Goal: Transaction & Acquisition: Subscribe to service/newsletter

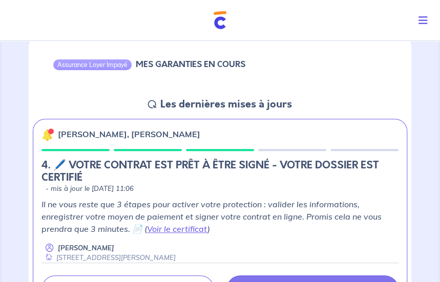
scroll to position [154, 0]
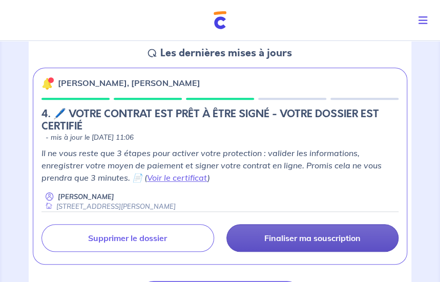
click at [278, 243] on link "Finaliser ma souscription" at bounding box center [312, 238] width 172 height 28
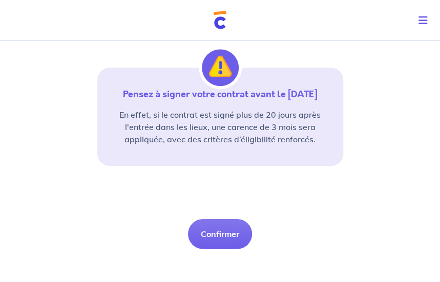
scroll to position [256, 0]
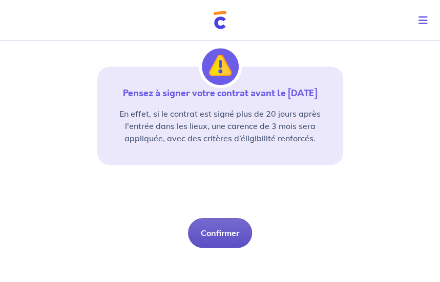
click at [204, 235] on button "Confirmer" at bounding box center [220, 233] width 64 height 30
select select "CH"
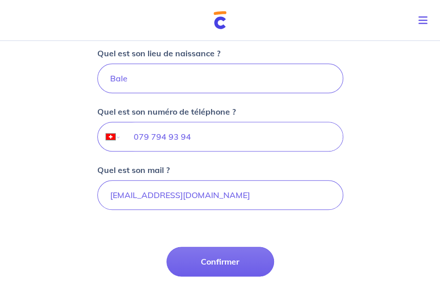
scroll to position [256, 0]
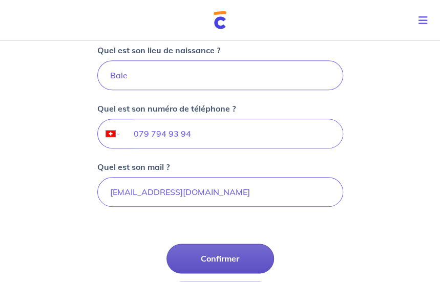
click at [221, 253] on button "Confirmer" at bounding box center [219, 259] width 107 height 30
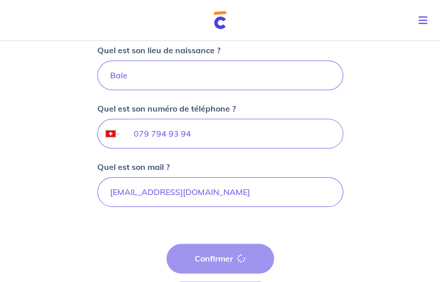
select select "FR"
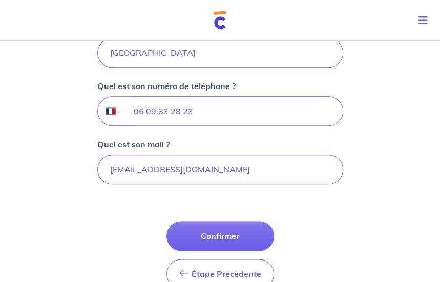
scroll to position [307, 0]
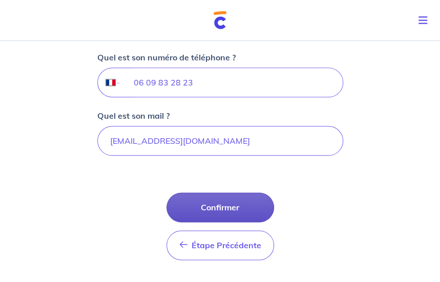
click at [231, 206] on button "Confirmer" at bounding box center [219, 207] width 107 height 30
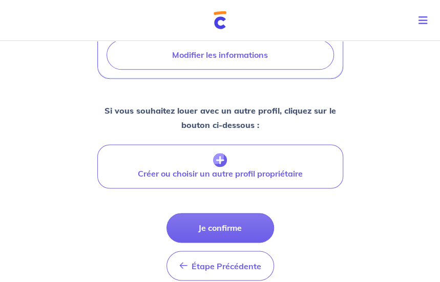
scroll to position [409, 0]
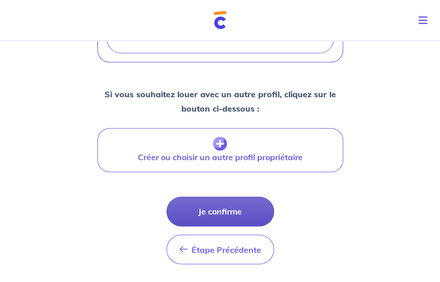
click at [214, 226] on button "Je confirme" at bounding box center [219, 212] width 107 height 30
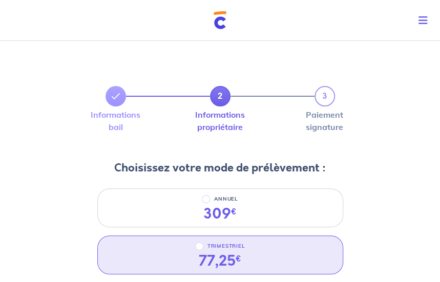
scroll to position [51, 0]
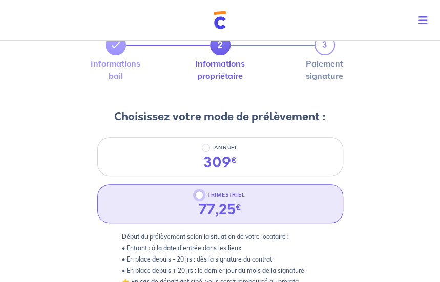
click at [197, 192] on input "TRIMESTRIEL" at bounding box center [199, 195] width 8 height 8
radio input "true"
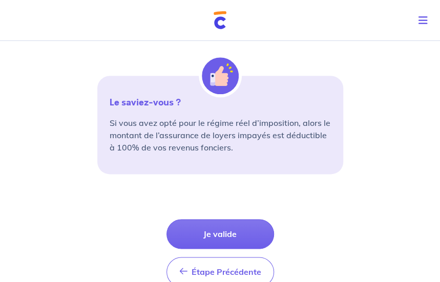
scroll to position [409, 0]
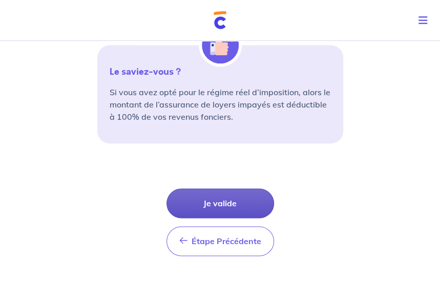
click at [246, 205] on button "Je valide" at bounding box center [219, 203] width 107 height 30
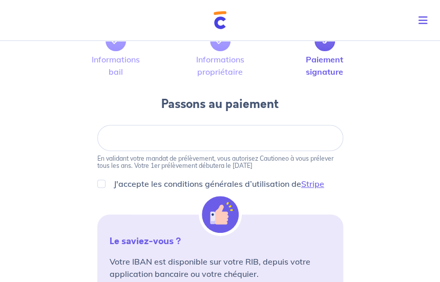
scroll to position [72, 0]
